Goal: Information Seeking & Learning: Understand process/instructions

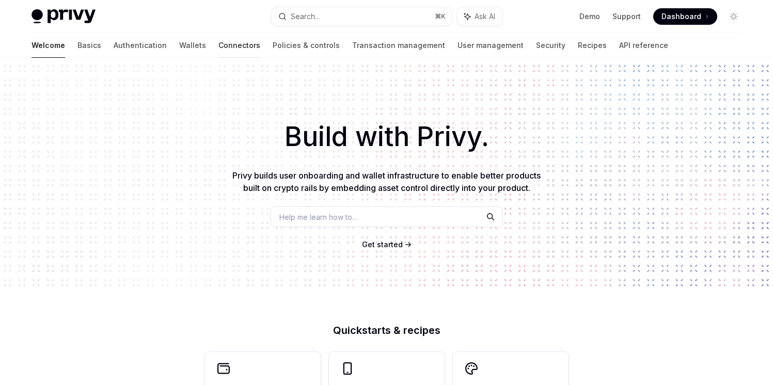
click at [218, 50] on link "Connectors" at bounding box center [239, 45] width 42 height 25
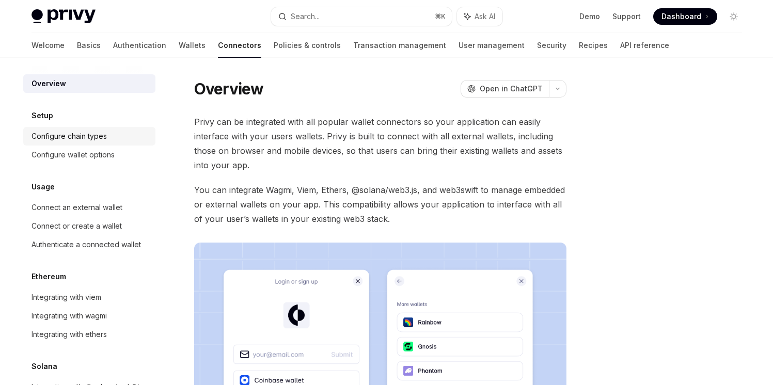
click at [96, 133] on div "Configure chain types" at bounding box center [69, 136] width 75 height 12
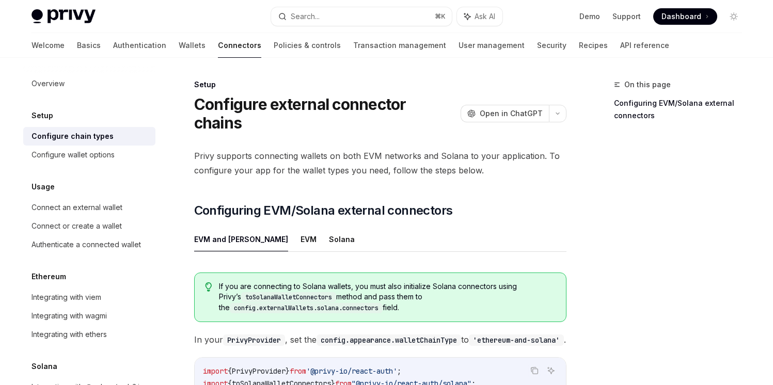
click at [46, 110] on h5 "Setup" at bounding box center [43, 116] width 22 height 12
click at [50, 196] on div "Usage Connect an external wallet Connect or create a wallet Authenticate a conn…" at bounding box center [89, 217] width 132 height 73
click at [52, 201] on link "Connect an external wallet" at bounding box center [89, 207] width 132 height 19
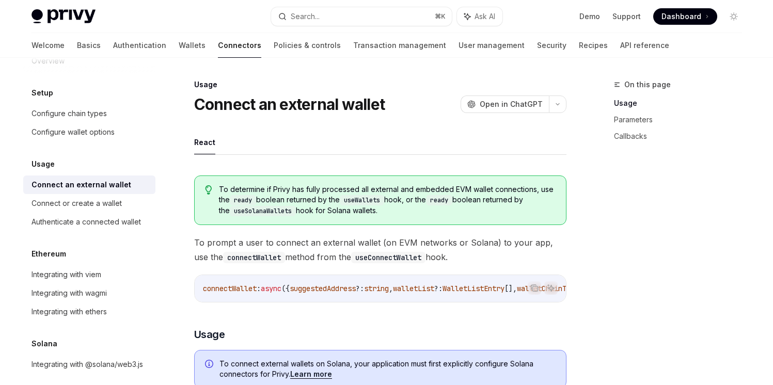
scroll to position [44, 0]
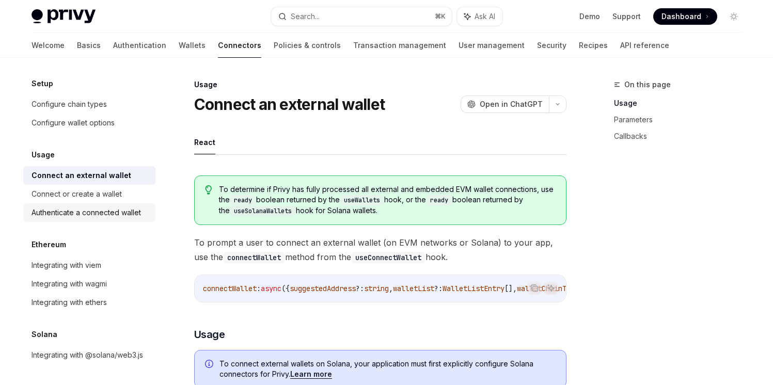
click at [66, 207] on div "Authenticate a connected wallet" at bounding box center [87, 213] width 110 height 12
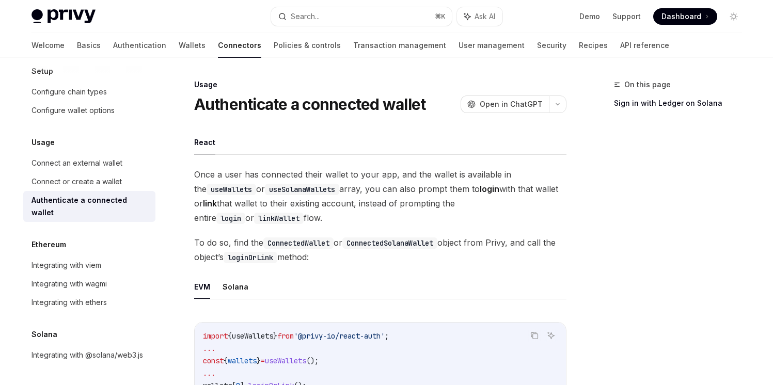
click at [74, 191] on link "Authenticate a connected wallet" at bounding box center [89, 206] width 132 height 31
click at [74, 183] on div "Connect or create a wallet" at bounding box center [77, 182] width 90 height 12
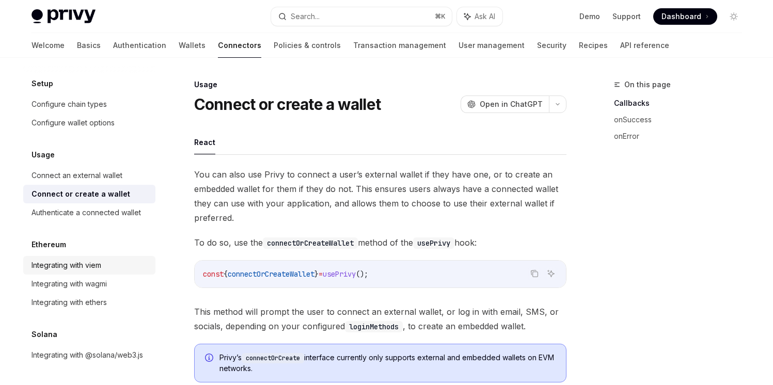
click at [68, 256] on link "Integrating with viem" at bounding box center [89, 265] width 132 height 19
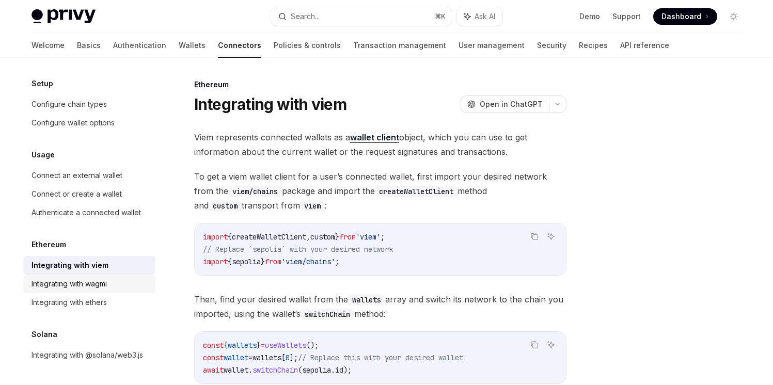
click at [88, 279] on link "Integrating with wagmi" at bounding box center [89, 284] width 132 height 19
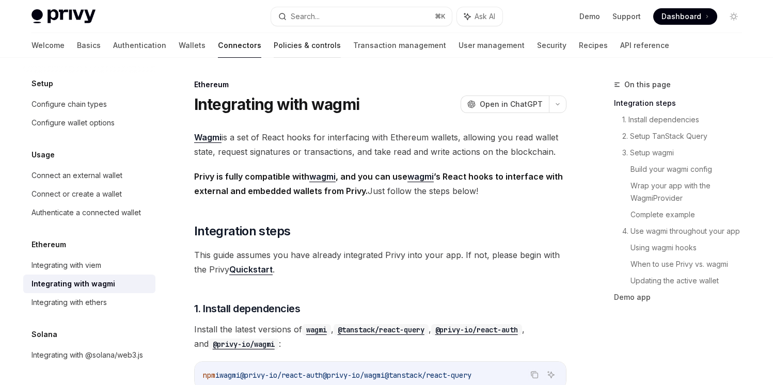
click at [274, 42] on link "Policies & controls" at bounding box center [307, 45] width 67 height 25
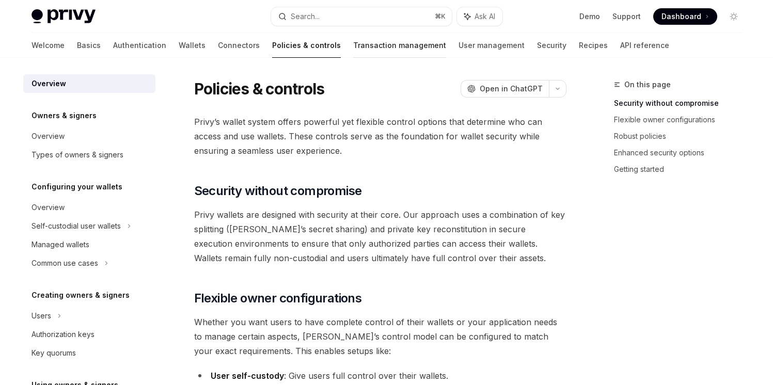
click at [353, 46] on link "Transaction management" at bounding box center [399, 45] width 93 height 25
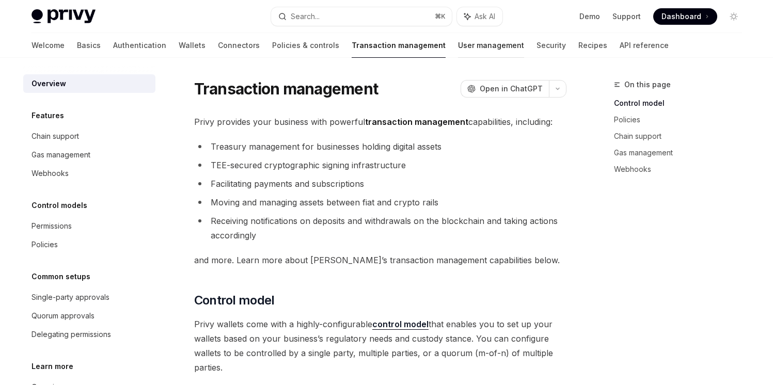
click at [458, 50] on link "User management" at bounding box center [491, 45] width 66 height 25
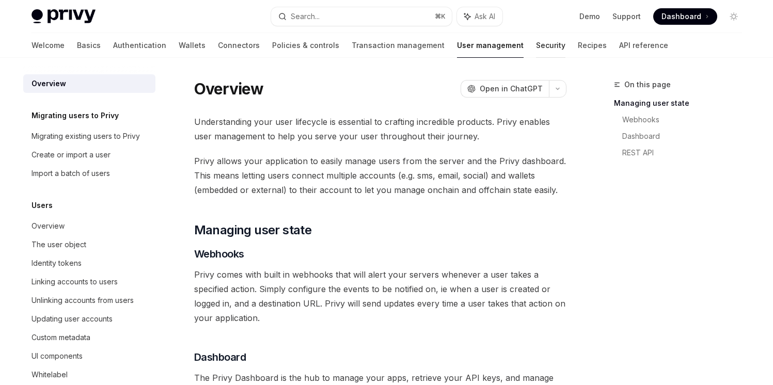
click at [536, 51] on link "Security" at bounding box center [550, 45] width 29 height 25
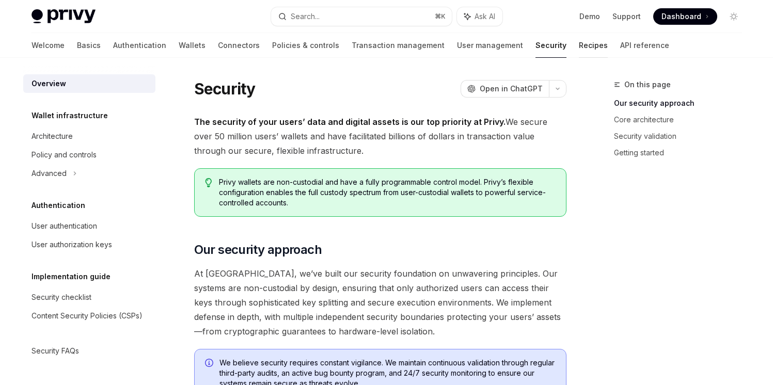
click at [579, 50] on link "Recipes" at bounding box center [593, 45] width 29 height 25
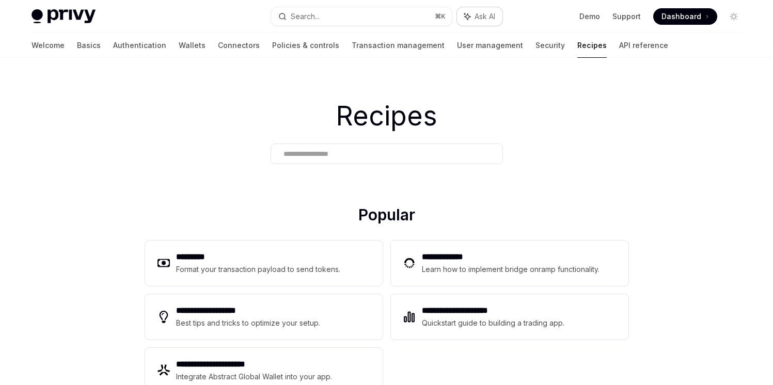
click at [487, 13] on span "Ask AI" at bounding box center [485, 16] width 21 height 10
click at [762, 72] on button at bounding box center [758, 70] width 13 height 13
click at [77, 44] on link "Basics" at bounding box center [89, 45] width 24 height 25
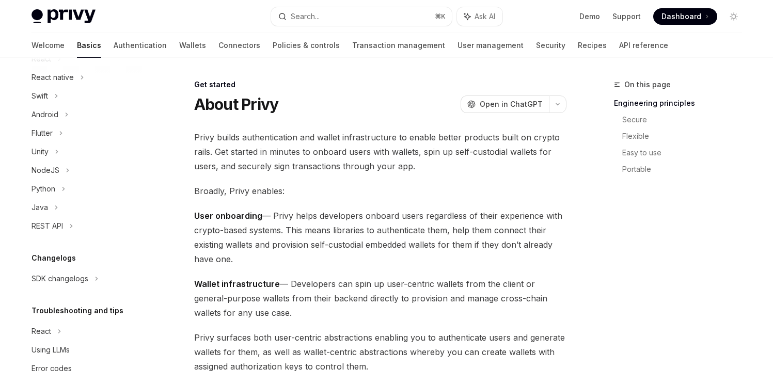
scroll to position [164, 0]
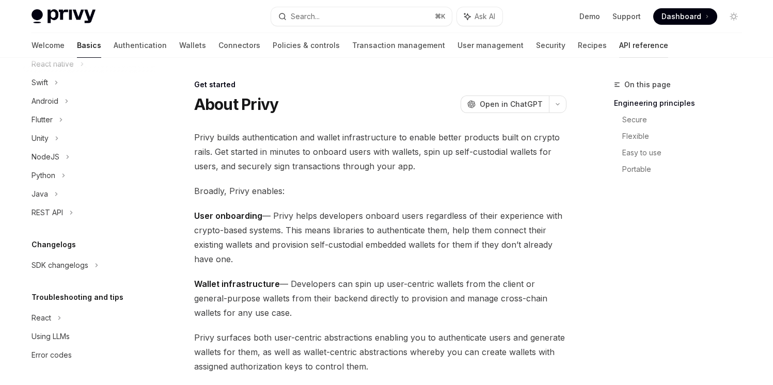
click at [619, 44] on link "API reference" at bounding box center [643, 45] width 49 height 25
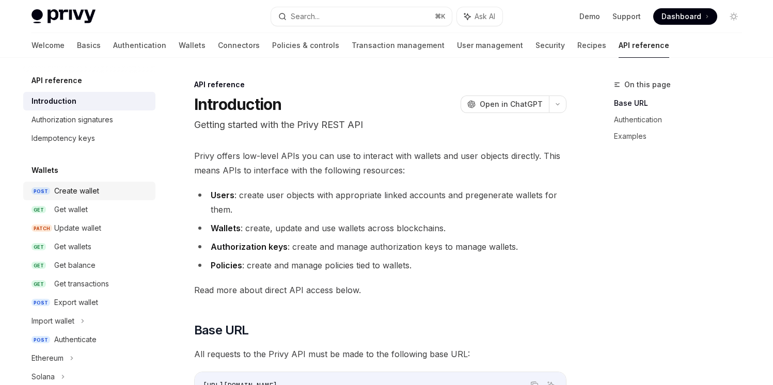
click at [94, 187] on div "Create wallet" at bounding box center [76, 191] width 45 height 12
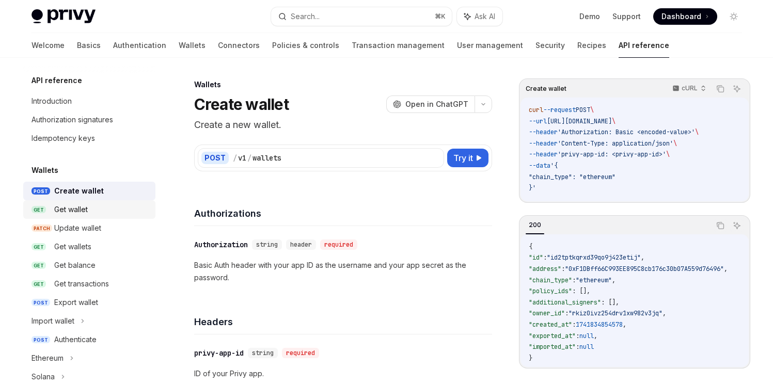
click at [98, 212] on div "Get wallet" at bounding box center [101, 210] width 95 height 12
type textarea "*"
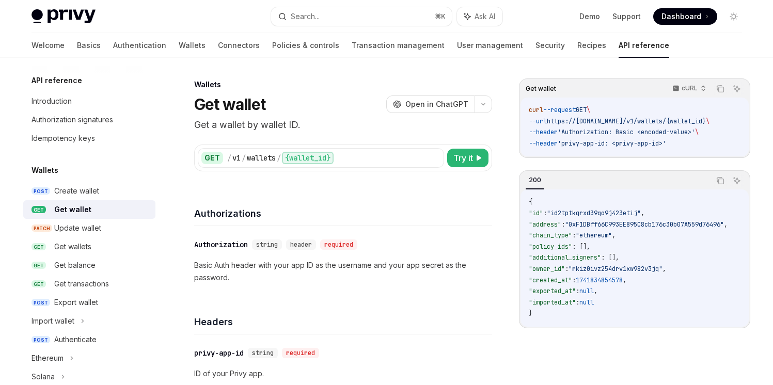
click at [39, 169] on h5 "Wallets" at bounding box center [45, 170] width 27 height 12
click at [52, 167] on h5 "Wallets" at bounding box center [45, 170] width 27 height 12
click at [45, 172] on h5 "Wallets" at bounding box center [45, 170] width 27 height 12
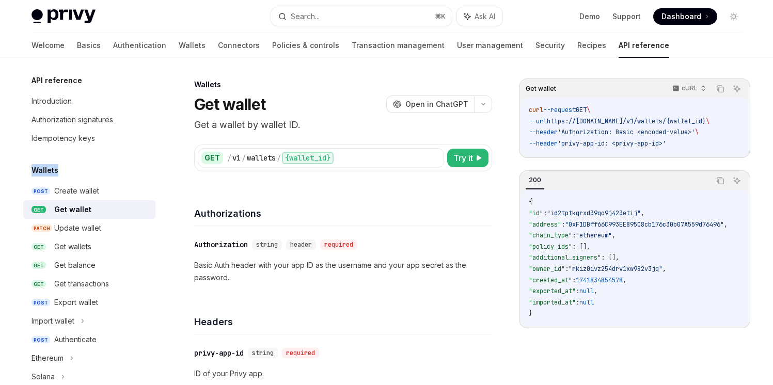
click at [45, 172] on h5 "Wallets" at bounding box center [45, 170] width 27 height 12
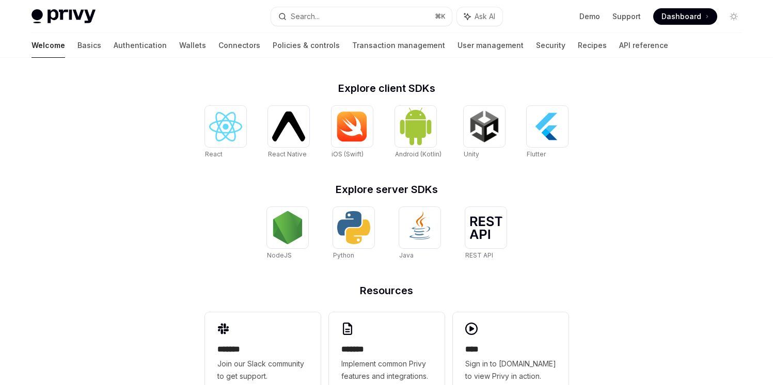
scroll to position [436, 0]
